Goal: Information Seeking & Learning: Learn about a topic

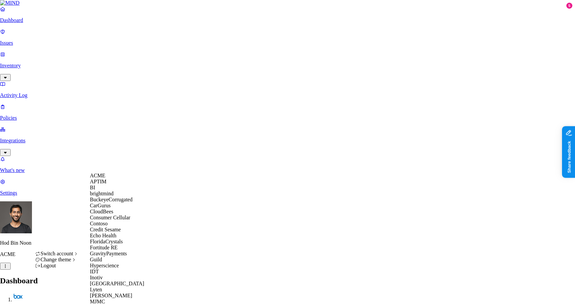
scroll to position [186, 0]
click at [112, 299] on div "MJMC" at bounding box center [122, 302] width 65 height 6
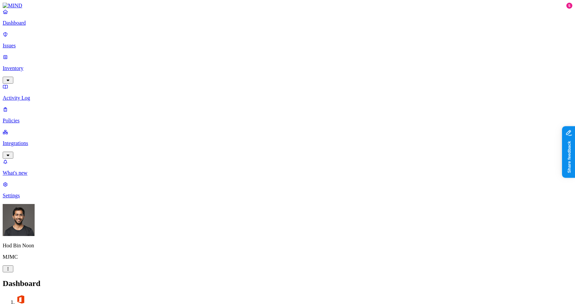
click at [47, 65] on p "Inventory" at bounding box center [288, 68] width 570 height 6
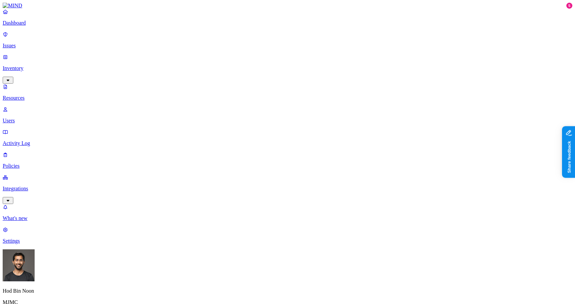
type input "ssn"
click at [284, 52] on div "SSN" at bounding box center [301, 47] width 64 height 13
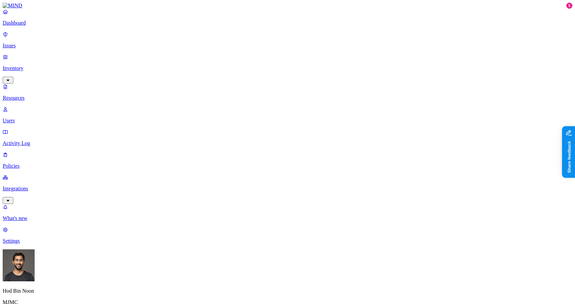
scroll to position [161, 0]
